Goal: Information Seeking & Learning: Learn about a topic

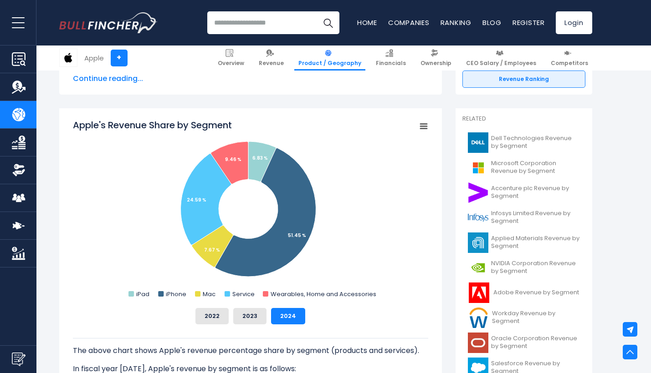
scroll to position [216, 0]
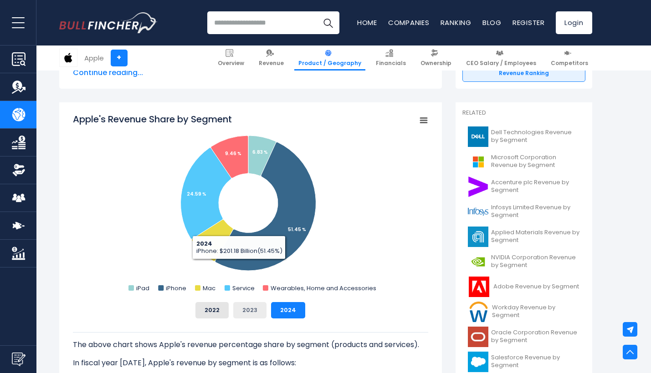
click at [251, 304] on button "2023" at bounding box center [249, 310] width 33 height 16
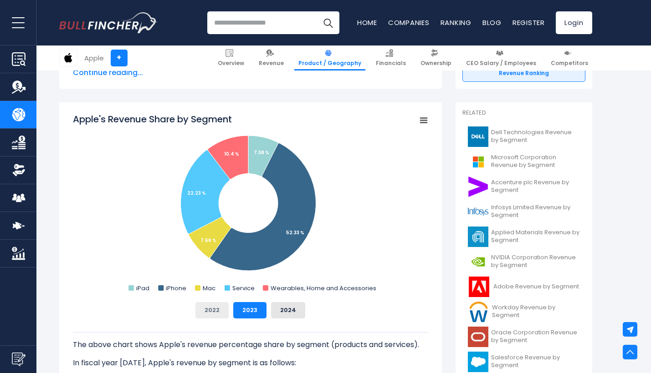
click at [210, 314] on button "2022" at bounding box center [211, 310] width 33 height 16
drag, startPoint x: 293, startPoint y: 306, endPoint x: 289, endPoint y: 312, distance: 7.1
click at [289, 312] on button "2024" at bounding box center [288, 310] width 34 height 16
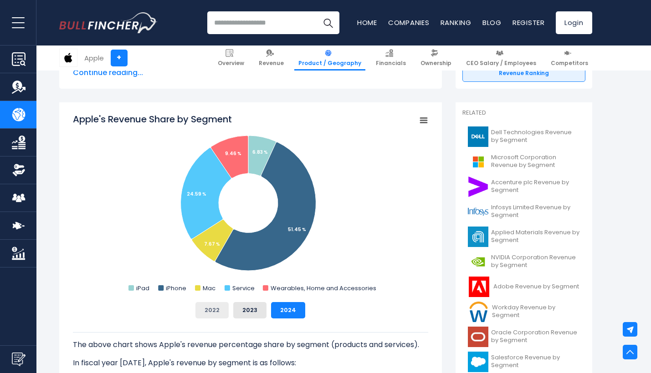
click at [212, 308] on button "2022" at bounding box center [211, 310] width 33 height 16
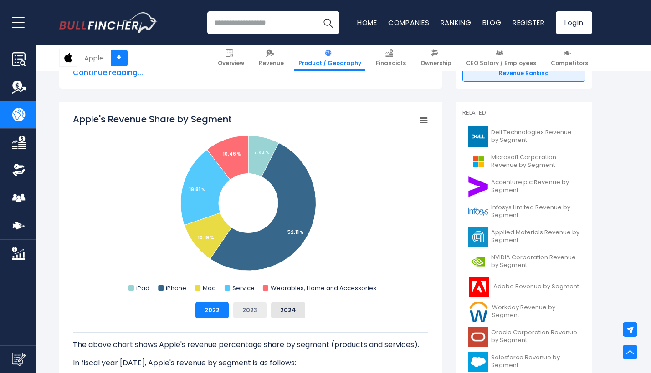
click at [251, 307] on button "2023" at bounding box center [249, 310] width 33 height 16
click at [290, 311] on button "2024" at bounding box center [288, 310] width 34 height 16
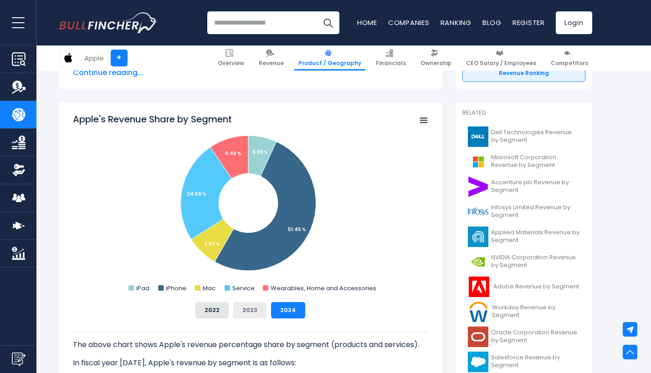
click at [243, 311] on button "2023" at bounding box center [249, 310] width 33 height 16
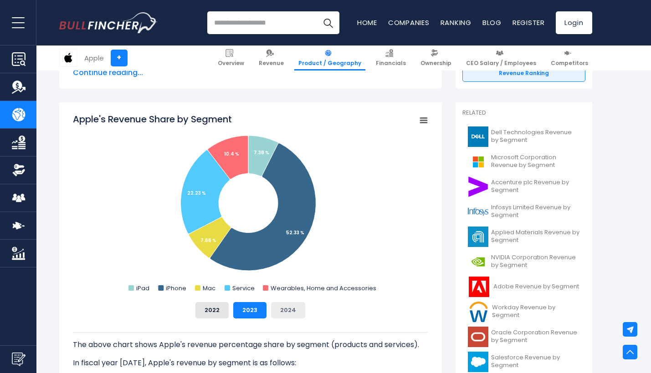
click at [279, 309] on button "2024" at bounding box center [288, 310] width 34 height 16
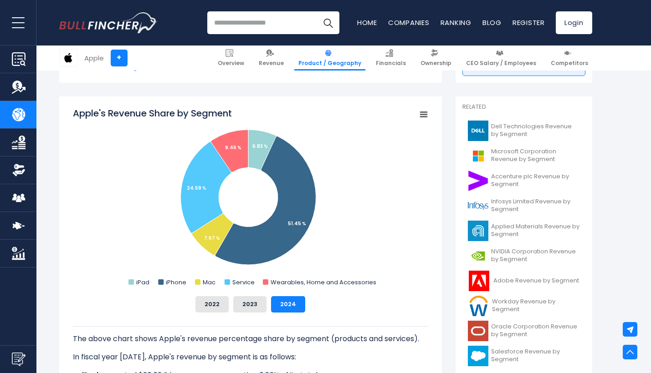
scroll to position [0, 0]
click at [250, 308] on button "2023" at bounding box center [249, 304] width 33 height 16
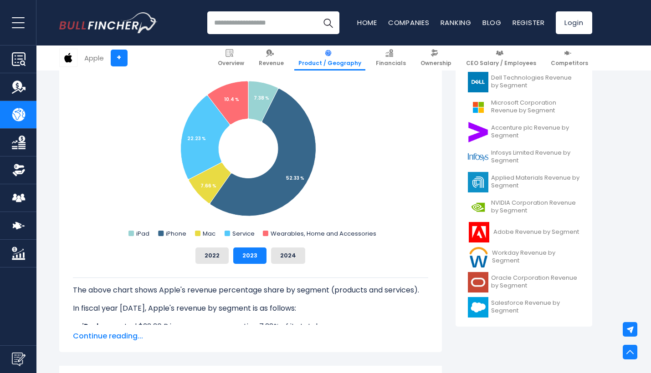
scroll to position [238, 0]
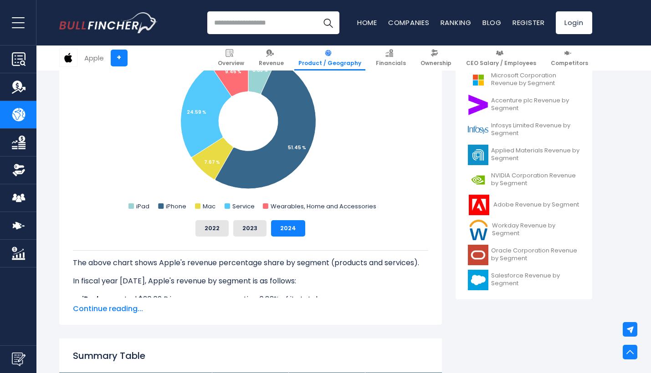
click at [265, 181] on icon "Apple's Revenue Share by Segment" at bounding box center [265, 125] width 101 height 129
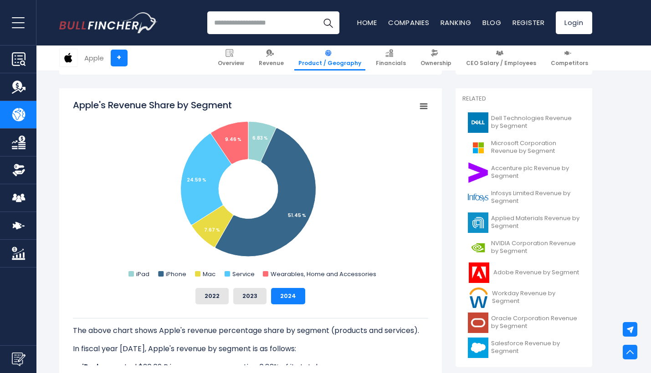
click at [428, 106] on rect "Apple's Revenue Share by Segment" at bounding box center [423, 106] width 13 height 13
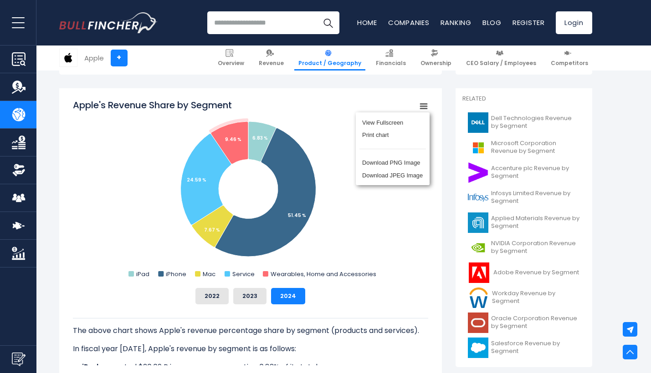
click at [327, 285] on div "Apple's Revenue Share by Segment Created with Highcharts 12.1.2 Chart context m…" at bounding box center [250, 202] width 355 height 206
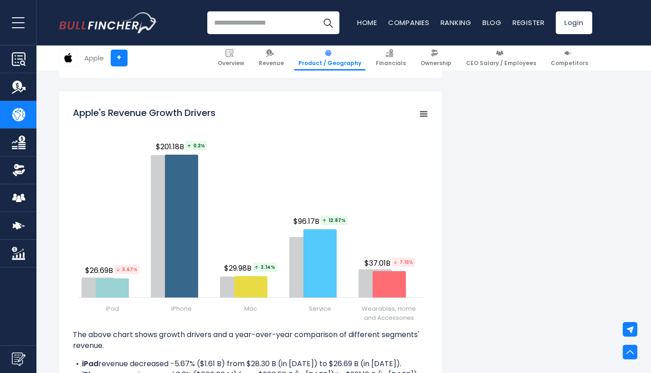
scroll to position [1071, 0]
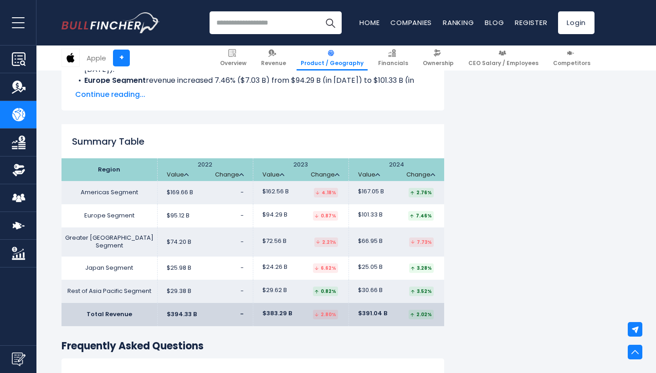
scroll to position [1381, 0]
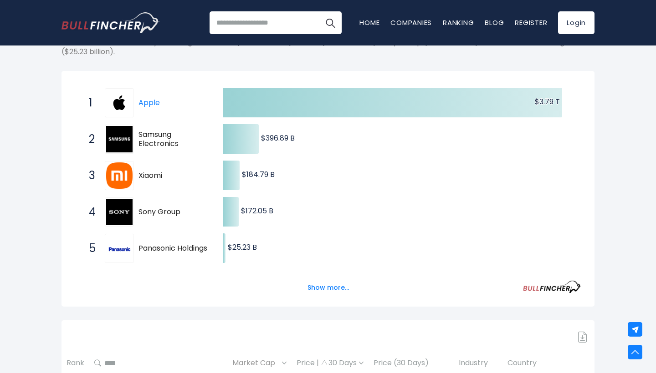
scroll to position [144, 0]
click at [321, 288] on button "Show more..." at bounding box center [328, 287] width 52 height 15
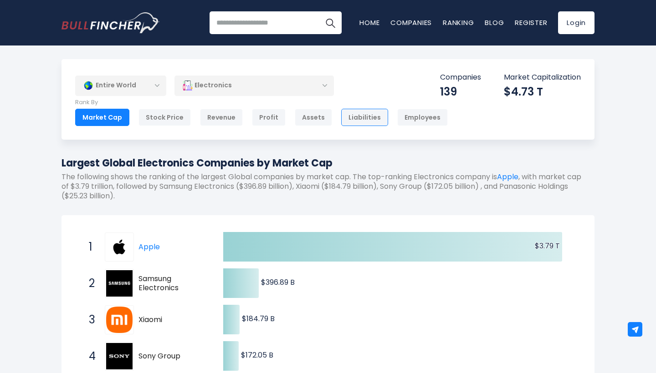
scroll to position [0, 0]
click at [282, 87] on div "Electronics" at bounding box center [253, 85] width 159 height 21
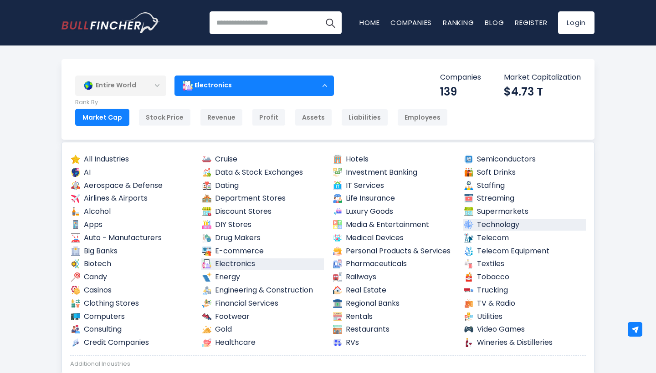
click at [488, 225] on link "Technology" at bounding box center [524, 224] width 123 height 11
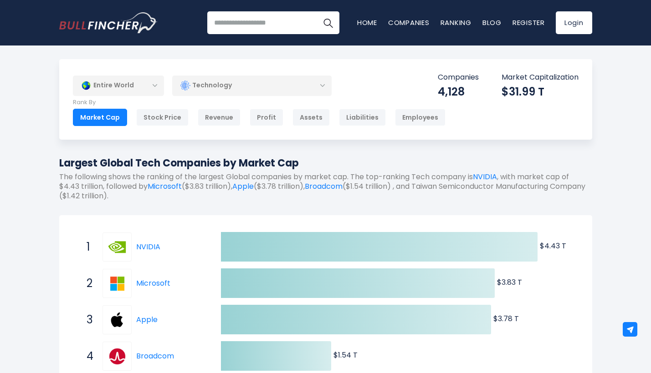
click at [251, 85] on div "Technology" at bounding box center [251, 85] width 159 height 21
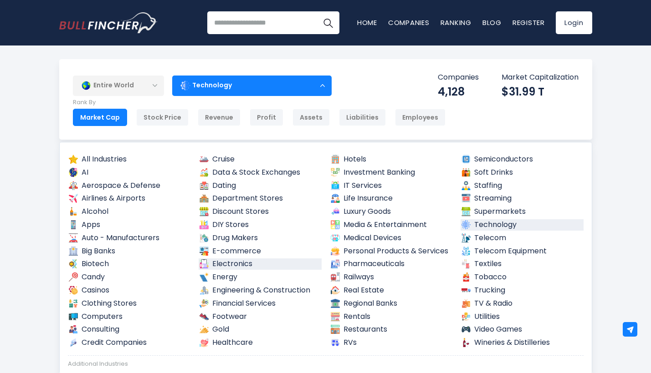
click at [229, 259] on link "Electronics" at bounding box center [260, 264] width 123 height 11
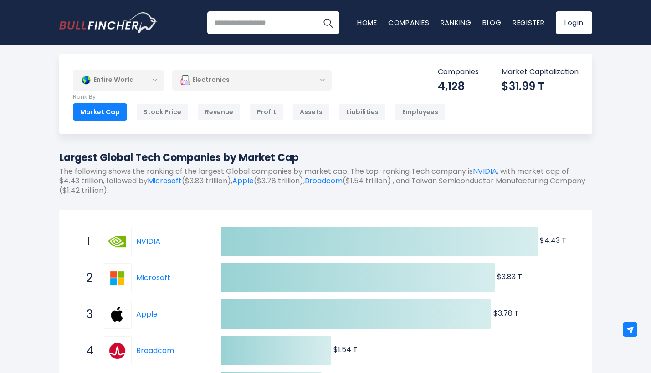
scroll to position [11, 0]
